Goal: Communication & Community: Connect with others

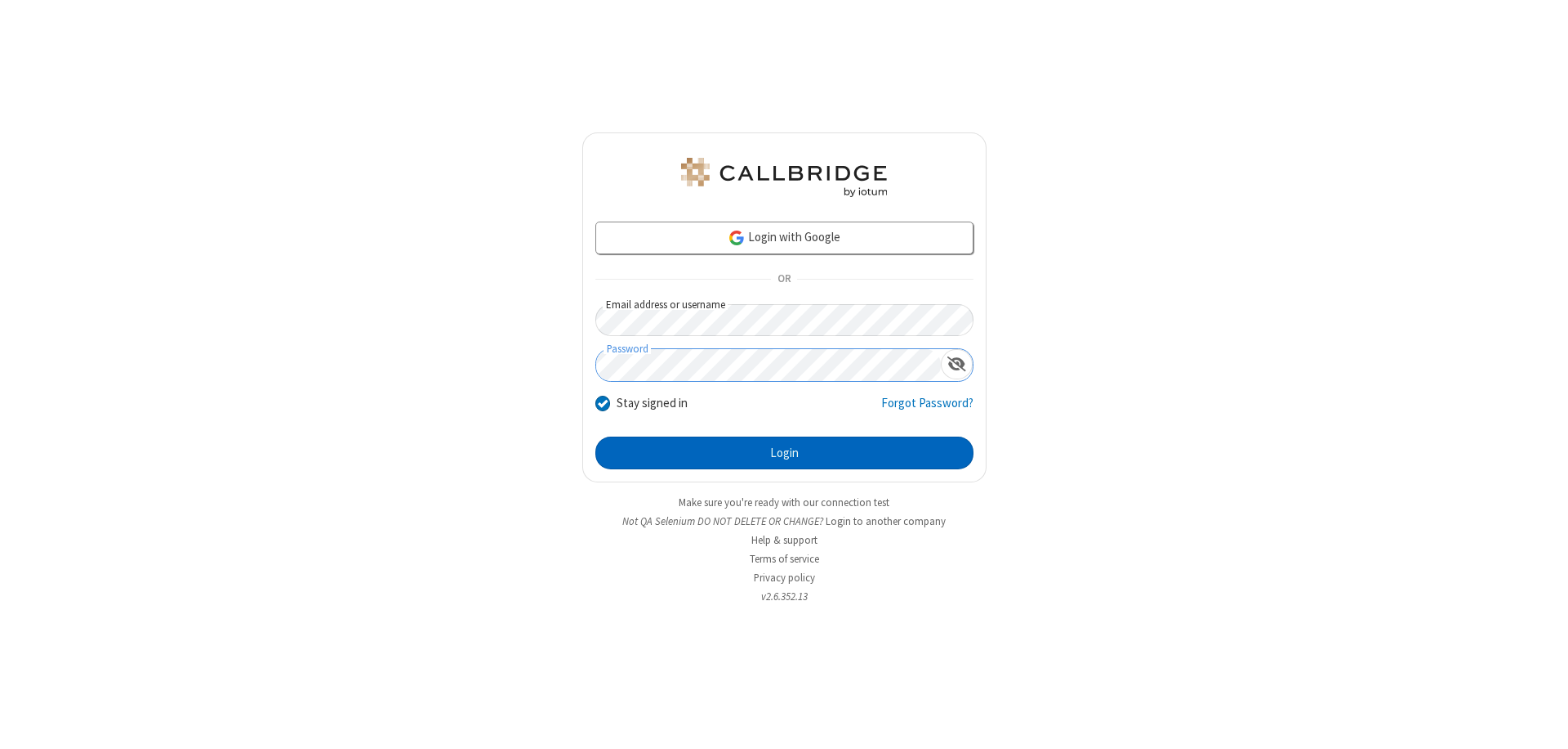
click at [784, 452] on button "Login" at bounding box center [784, 452] width 378 height 32
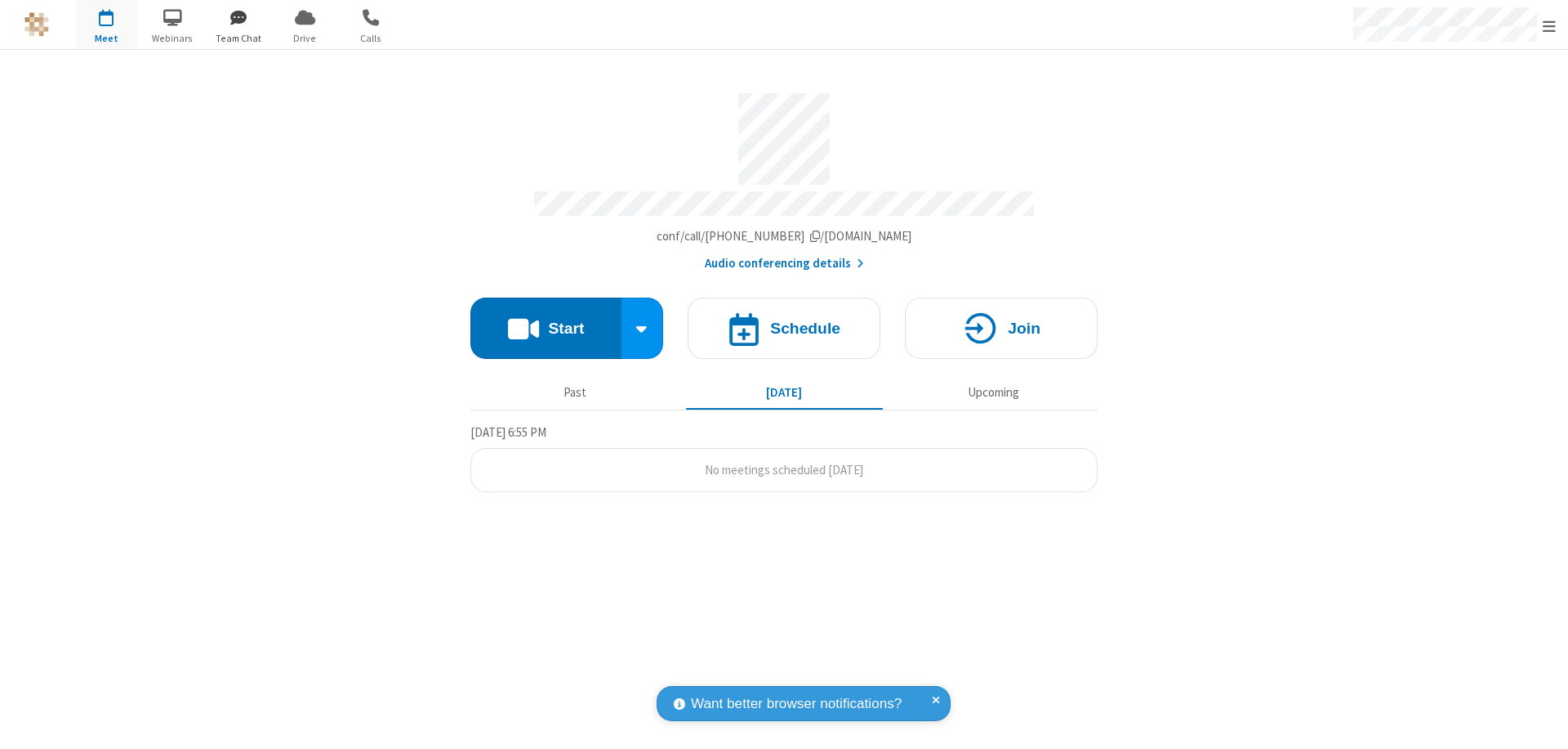
click at [238, 18] on span "button" at bounding box center [238, 18] width 62 height 28
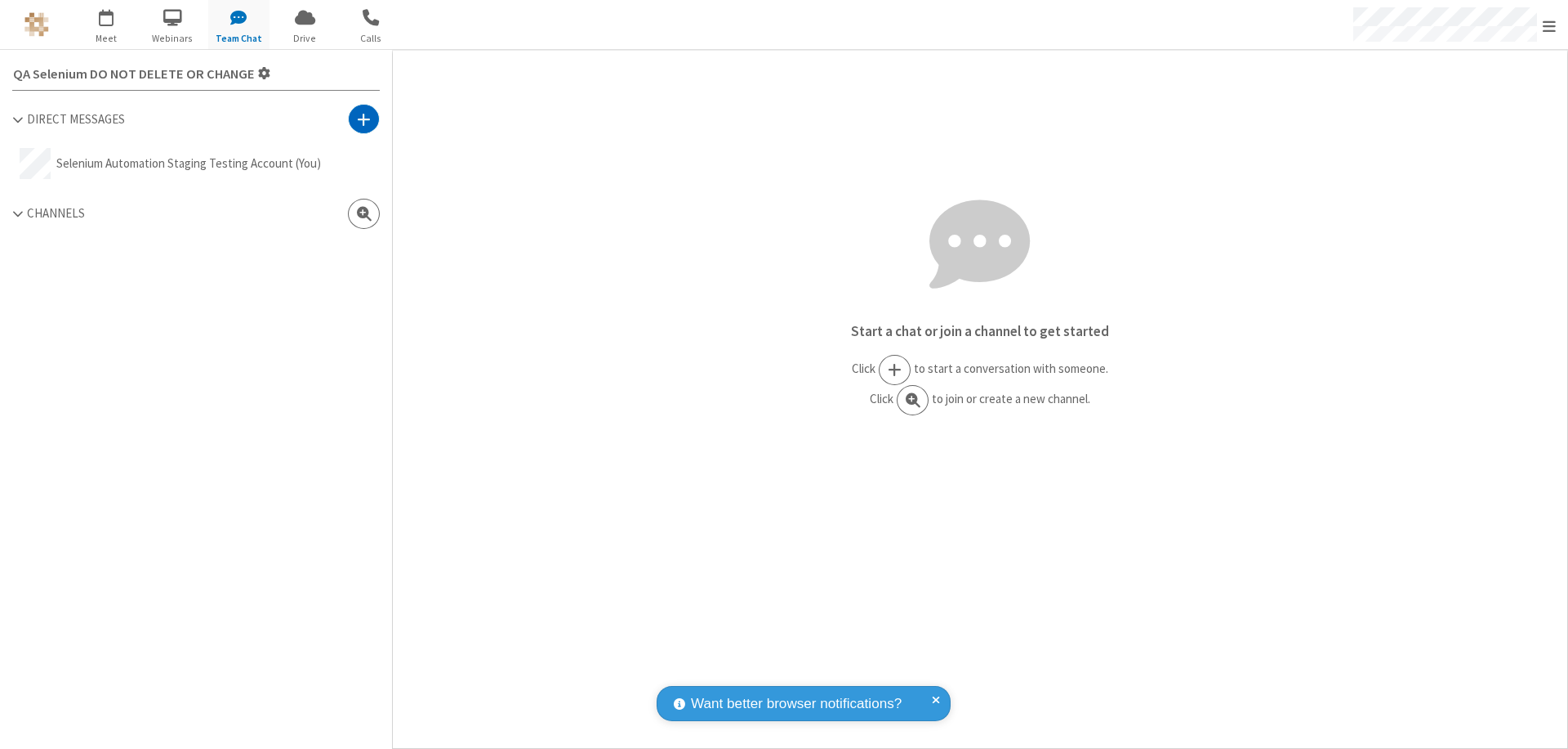
click at [364, 119] on span at bounding box center [364, 120] width 14 height 17
